Goal: Feedback & Contribution: Leave review/rating

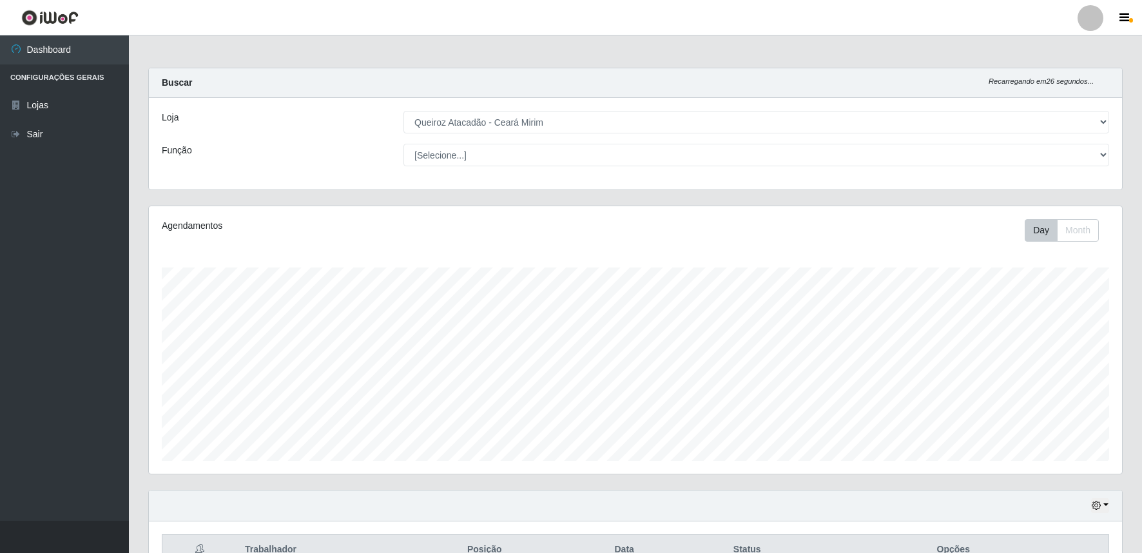
select select "465"
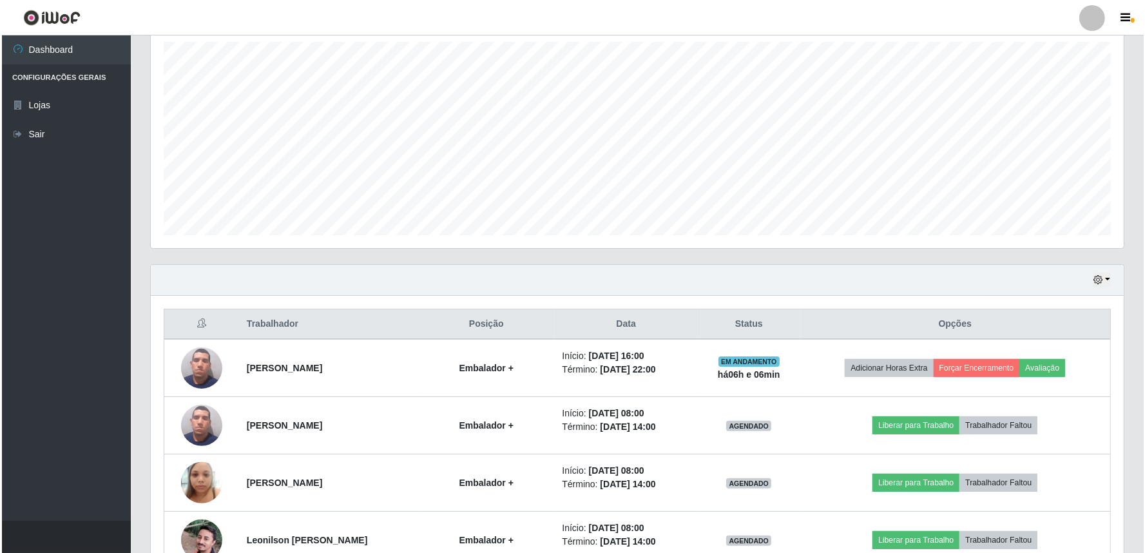
scroll to position [267, 973]
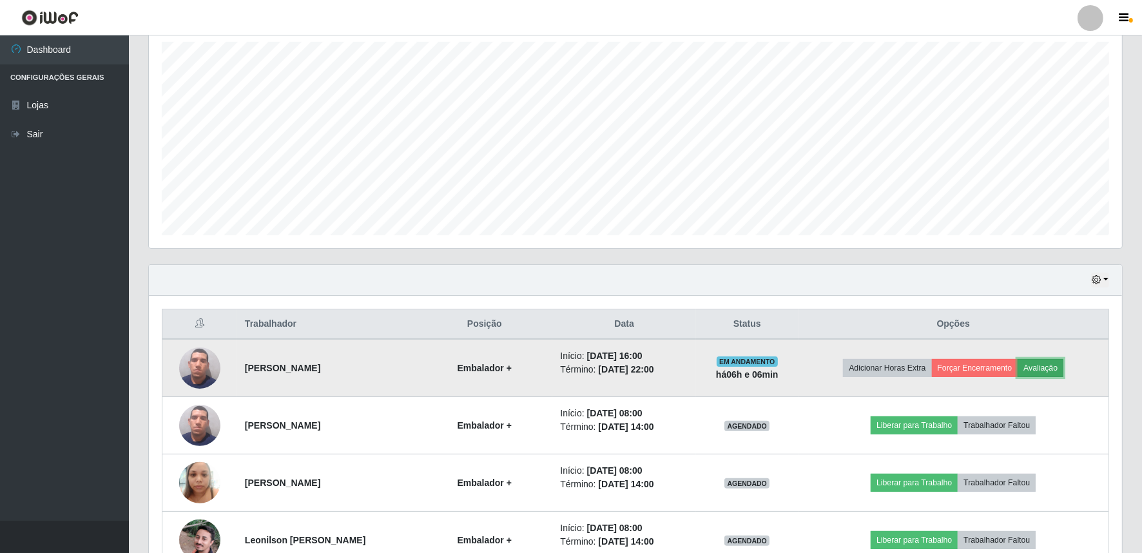
click at [1051, 374] on button "Avaliação" at bounding box center [1041, 368] width 46 height 18
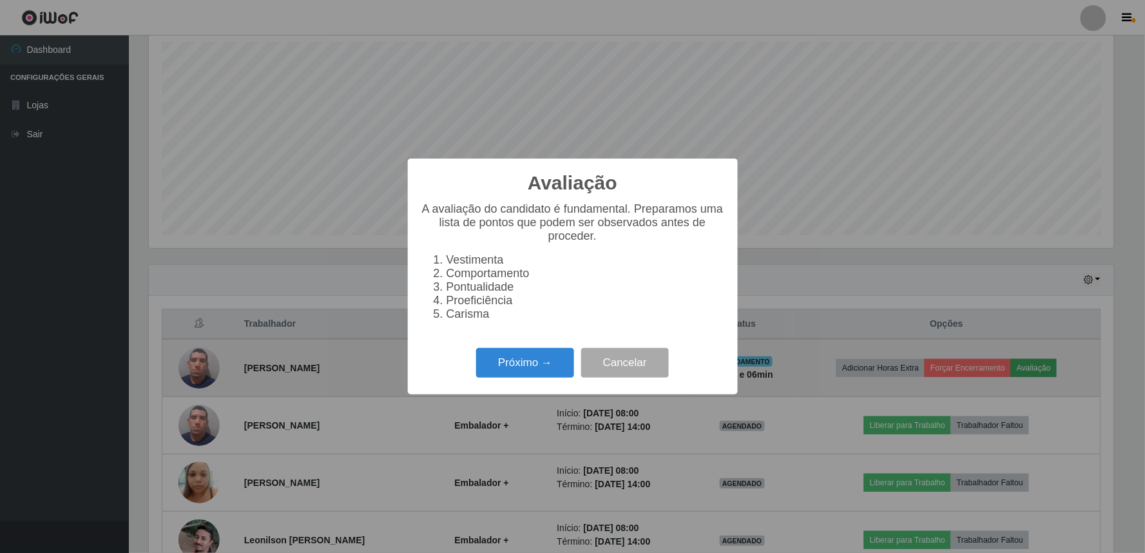
scroll to position [267, 965]
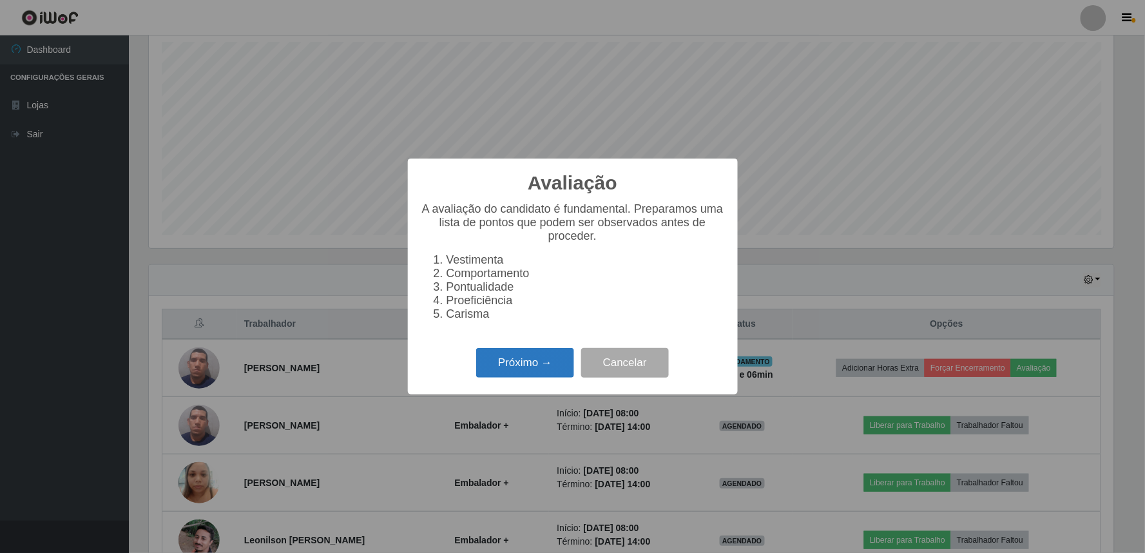
click at [542, 376] on button "Próximo →" at bounding box center [525, 363] width 98 height 30
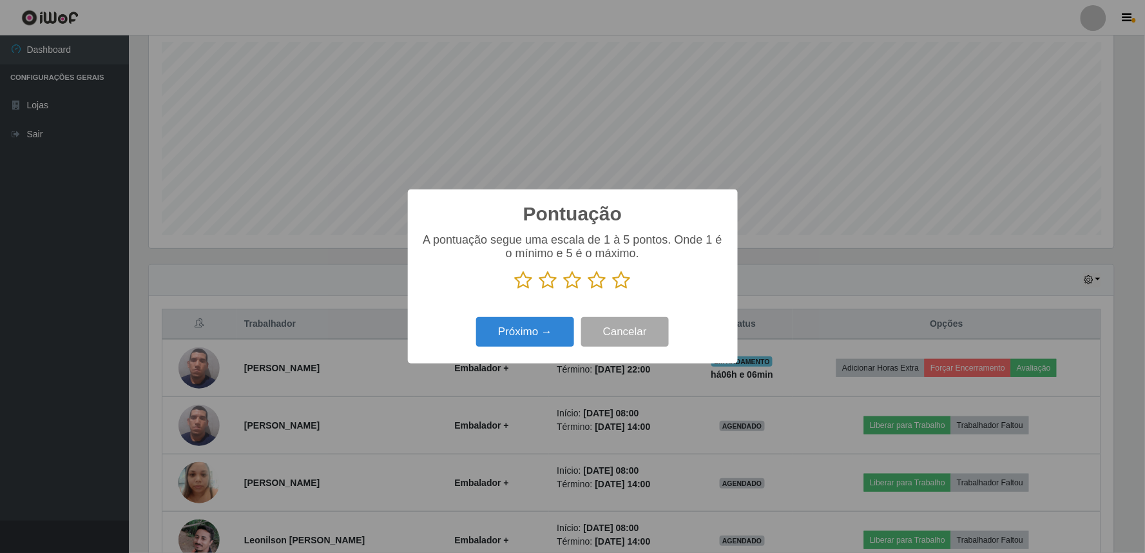
scroll to position [644222, 643524]
click at [596, 284] on icon at bounding box center [597, 280] width 18 height 19
click at [588, 290] on input "radio" at bounding box center [588, 290] width 0 height 0
click at [543, 344] on button "Próximo →" at bounding box center [525, 332] width 98 height 30
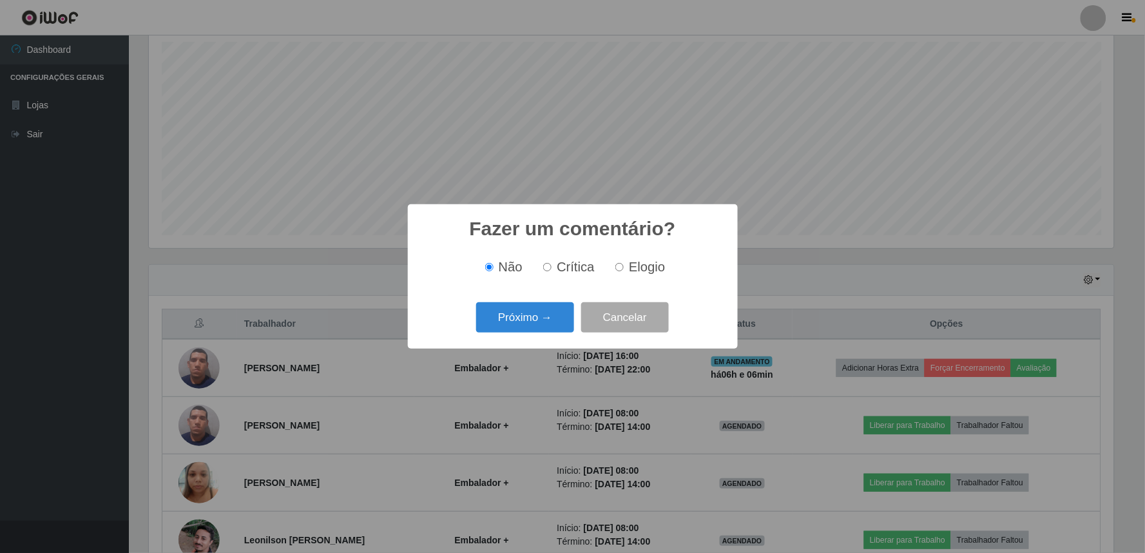
click at [622, 267] on input "Elogio" at bounding box center [619, 267] width 8 height 8
radio input "true"
click at [541, 317] on button "Próximo →" at bounding box center [525, 317] width 98 height 30
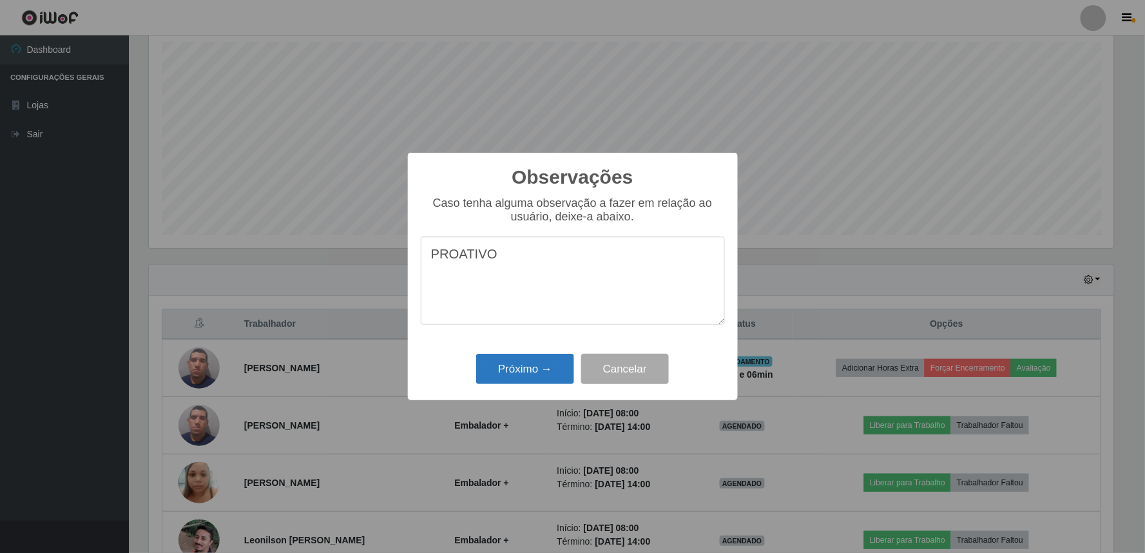
type textarea "PROATIVO"
click at [525, 381] on button "Próximo →" at bounding box center [525, 369] width 98 height 30
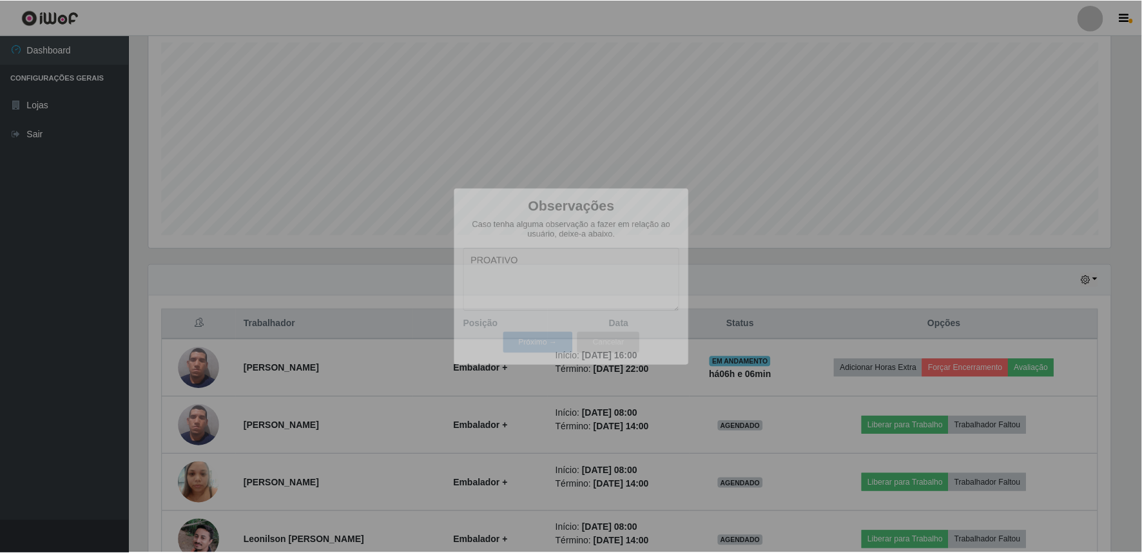
scroll to position [267, 973]
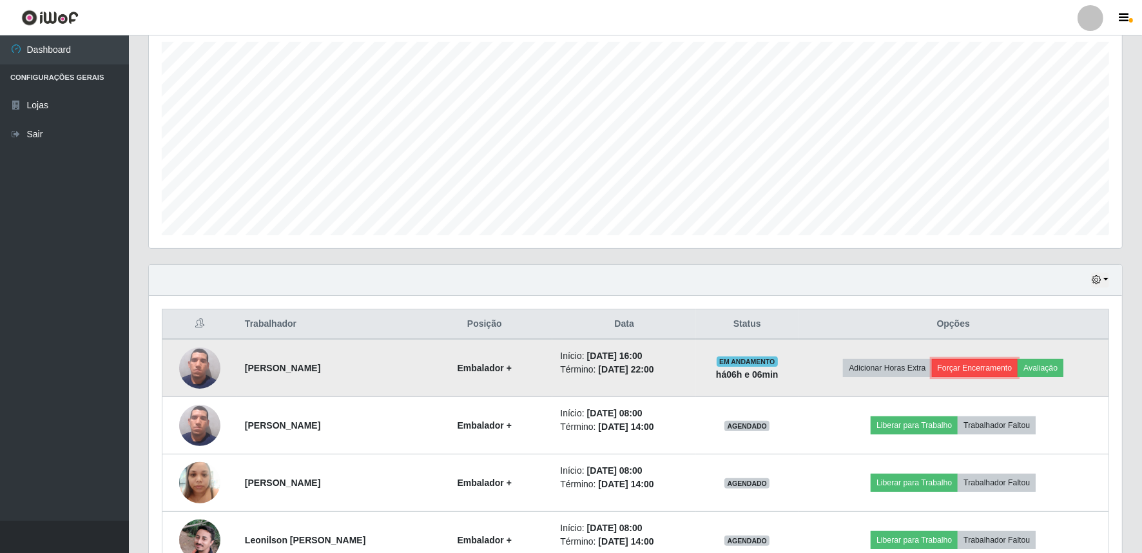
click at [1004, 365] on button "Forçar Encerramento" at bounding box center [975, 368] width 86 height 18
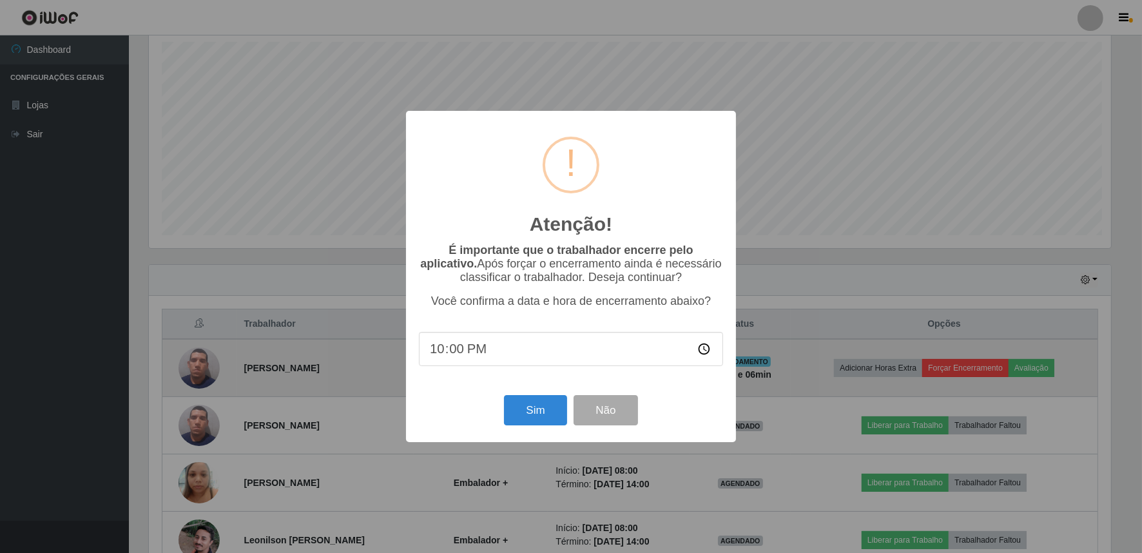
scroll to position [267, 965]
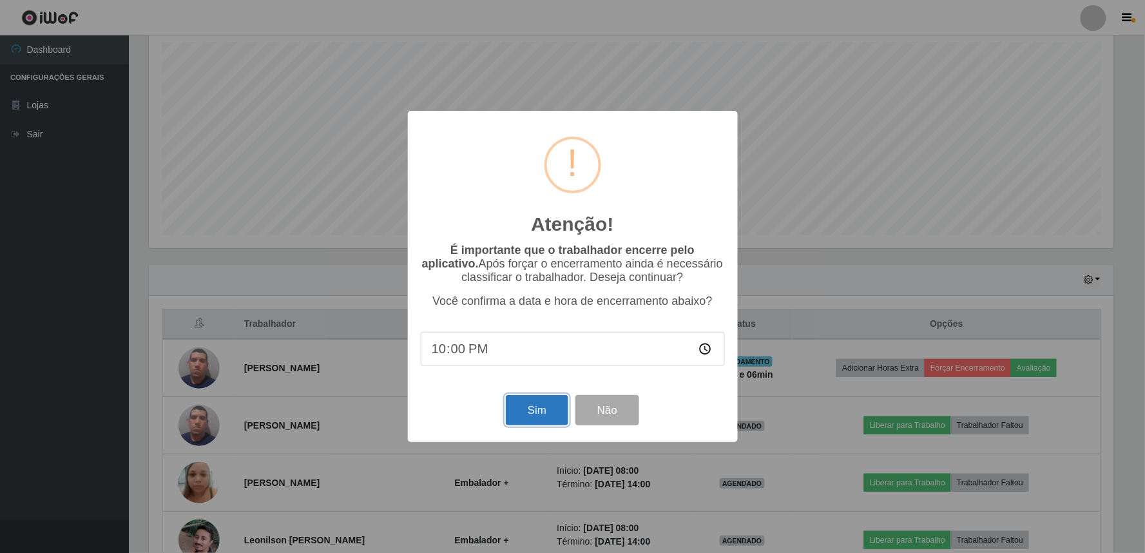
click at [536, 406] on button "Sim" at bounding box center [537, 410] width 63 height 30
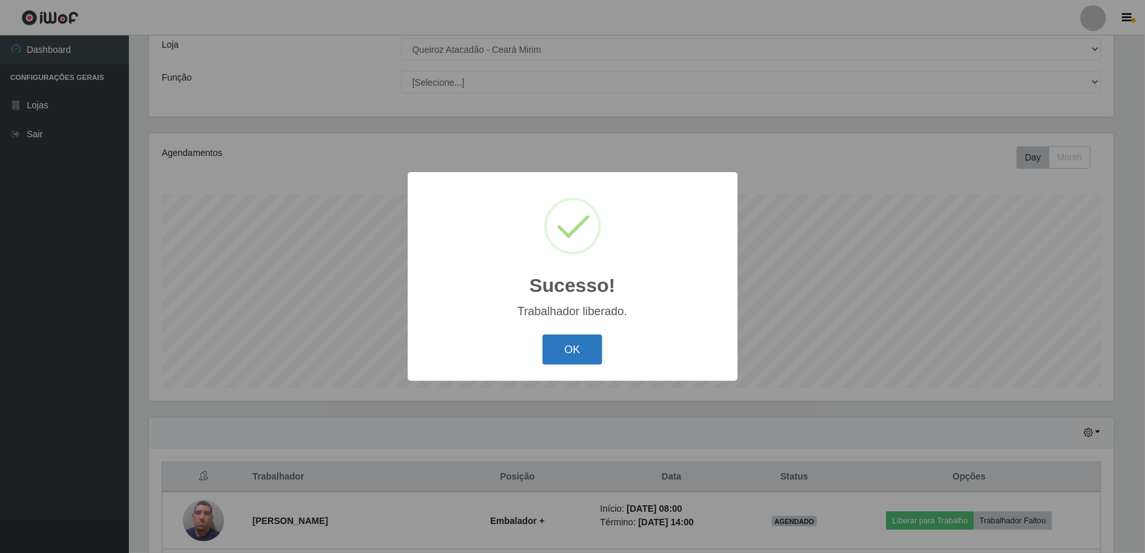
click at [571, 344] on button "OK" at bounding box center [573, 349] width 60 height 30
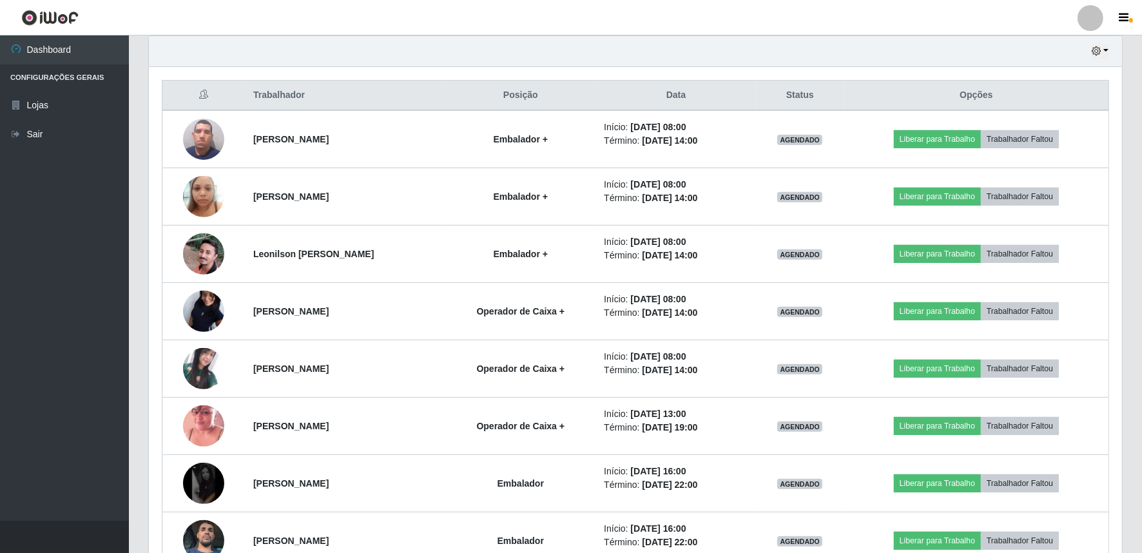
scroll to position [359, 0]
